Goal: Find specific page/section: Find specific page/section

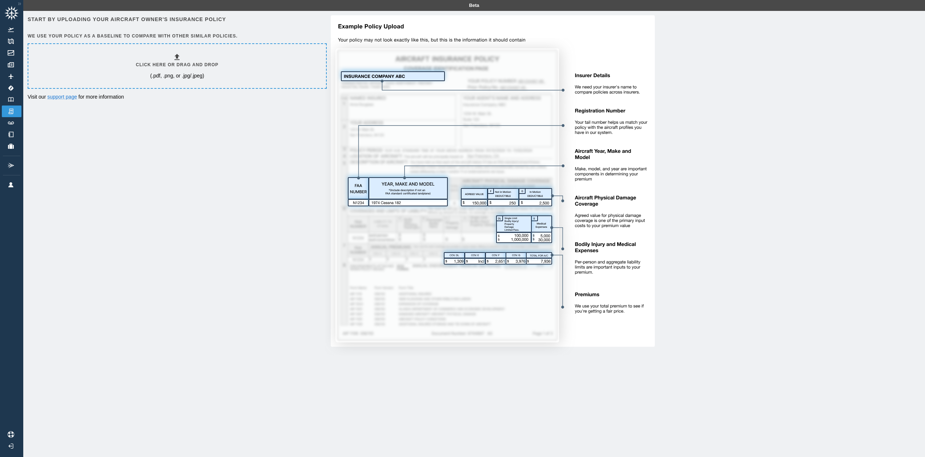
click at [745, 313] on div at bounding box center [623, 185] width 596 height 341
click at [748, 264] on div at bounding box center [623, 185] width 596 height 341
click at [13, 32] on link "Flights" at bounding box center [12, 30] width 20 height 12
